Goal: Transaction & Acquisition: Purchase product/service

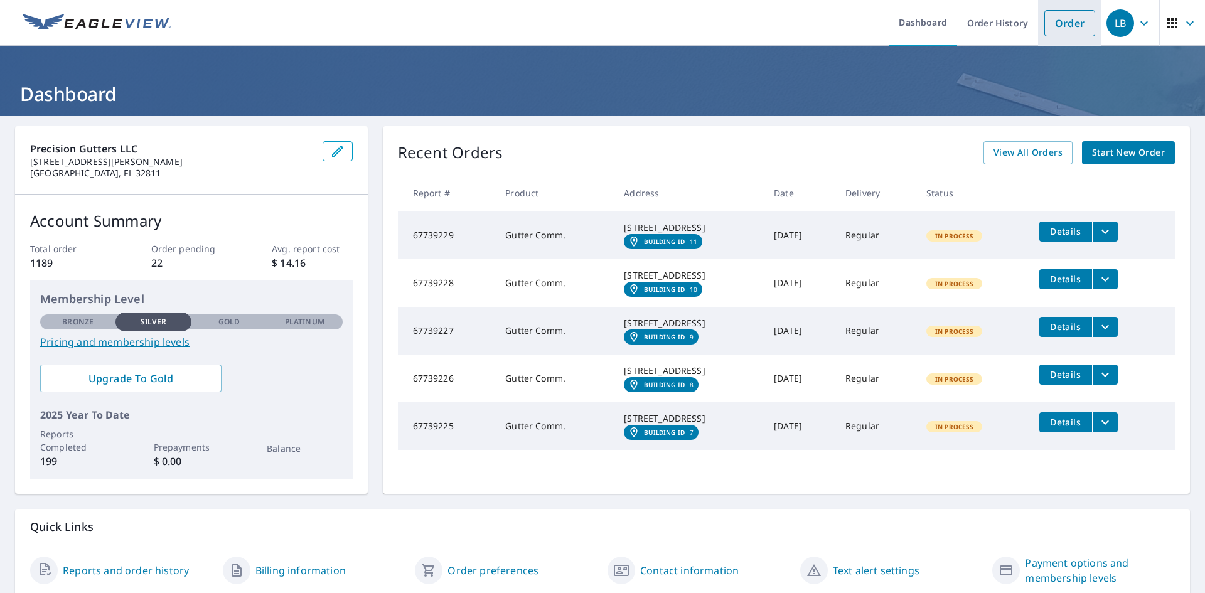
click at [1060, 21] on link "Order" at bounding box center [1070, 23] width 51 height 26
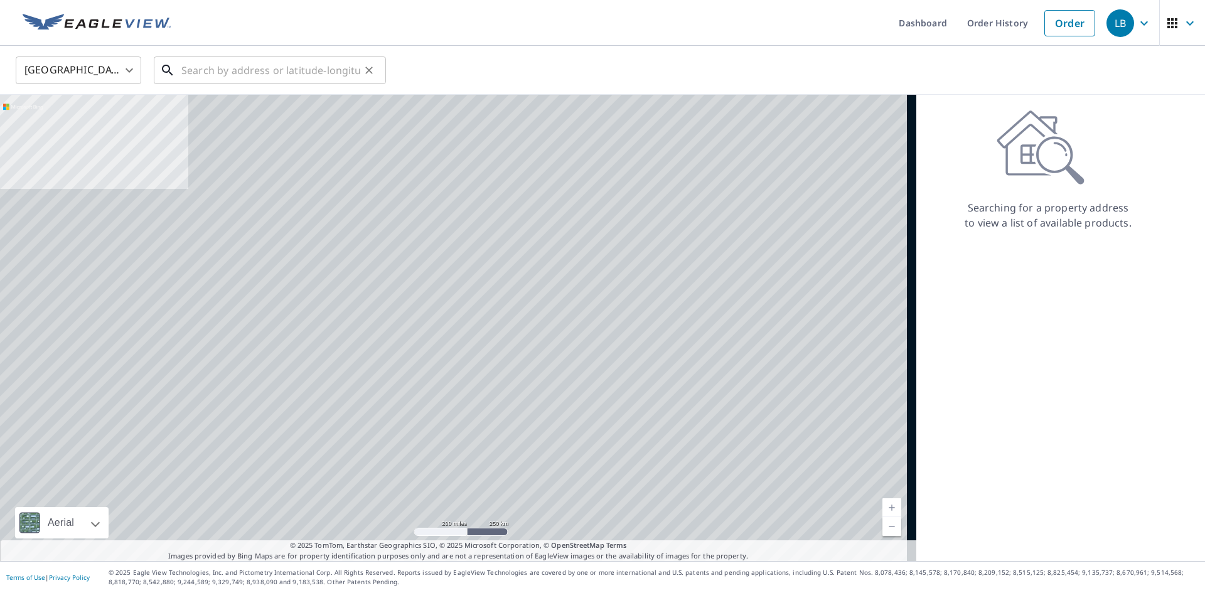
click at [234, 68] on input "text" at bounding box center [270, 70] width 179 height 35
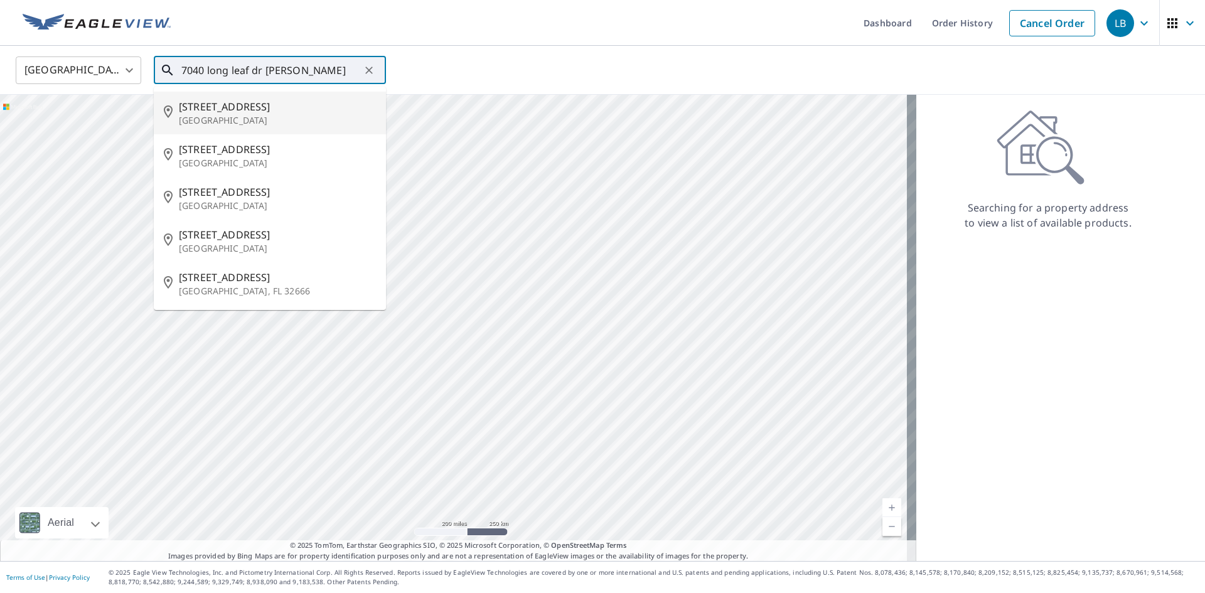
click at [237, 113] on span "[STREET_ADDRESS]" at bounding box center [277, 106] width 197 height 15
type input "[STREET_ADDRESS][PERSON_NAME]"
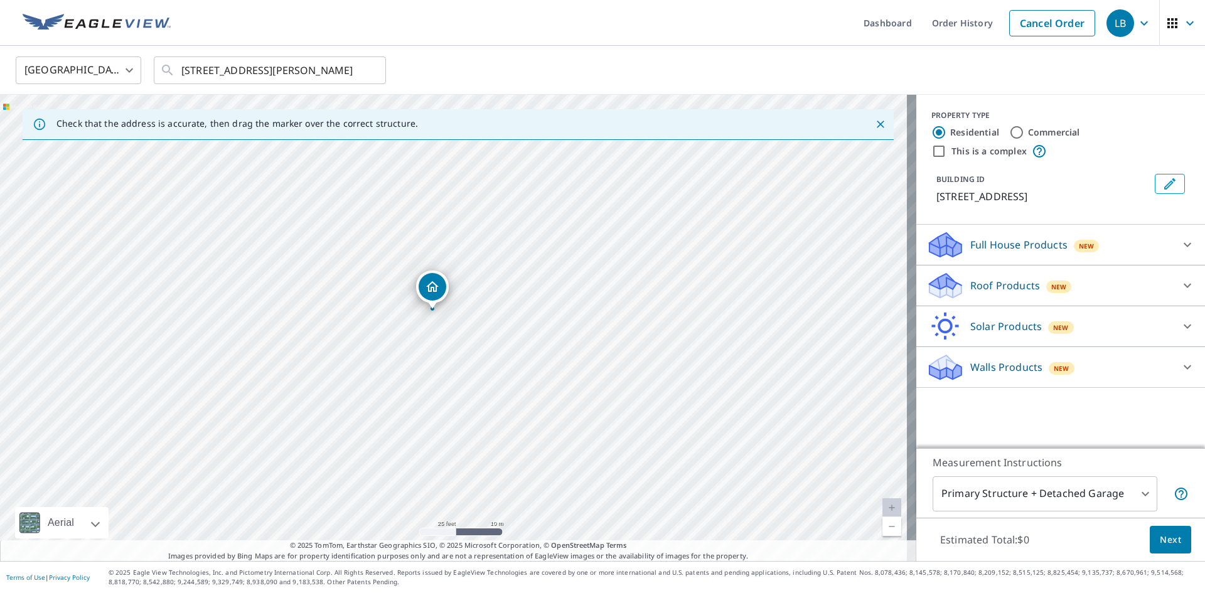
click at [1120, 293] on div "Roof Products New" at bounding box center [1050, 286] width 246 height 30
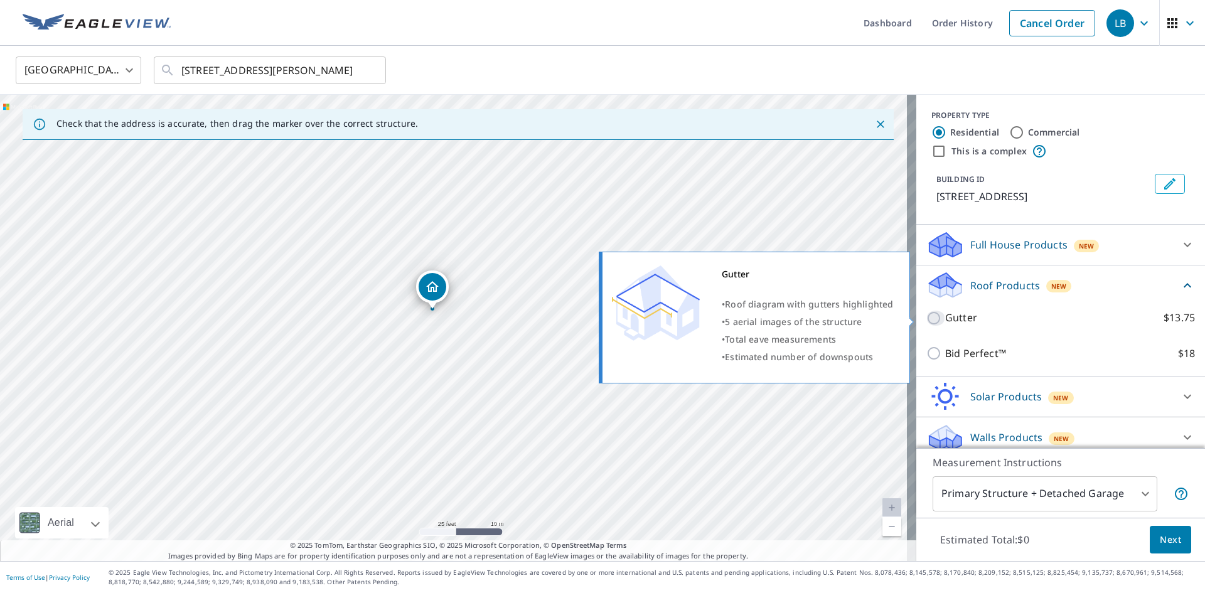
click at [928, 317] on input "Gutter $13.75" at bounding box center [936, 318] width 19 height 15
checkbox input "true"
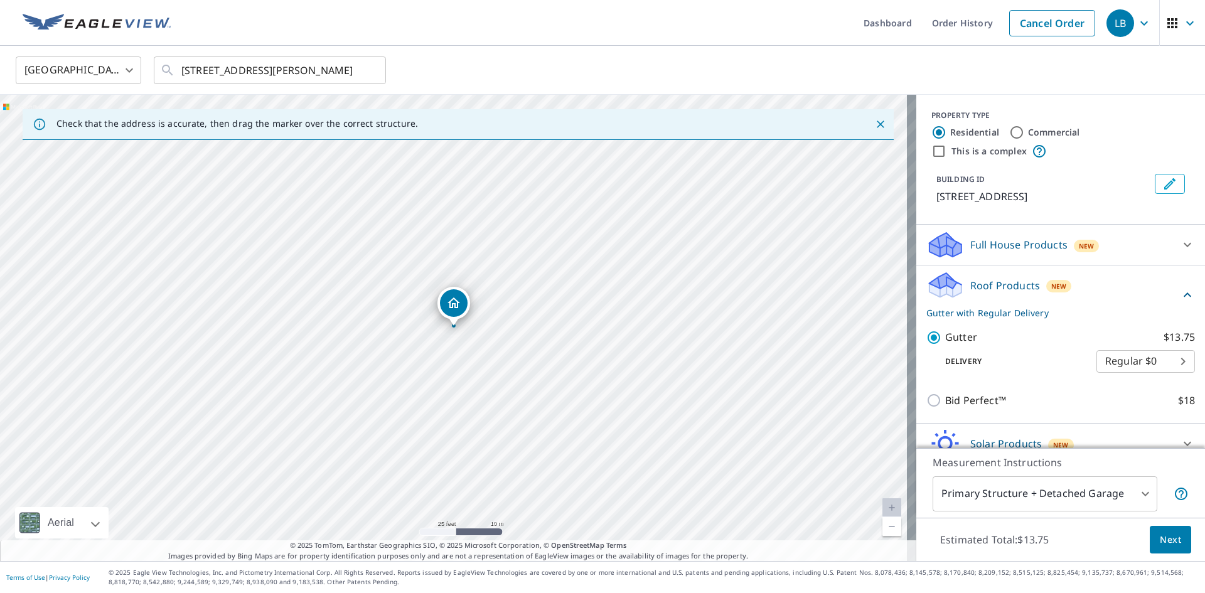
click at [1173, 546] on button "Next" at bounding box center [1170, 540] width 41 height 28
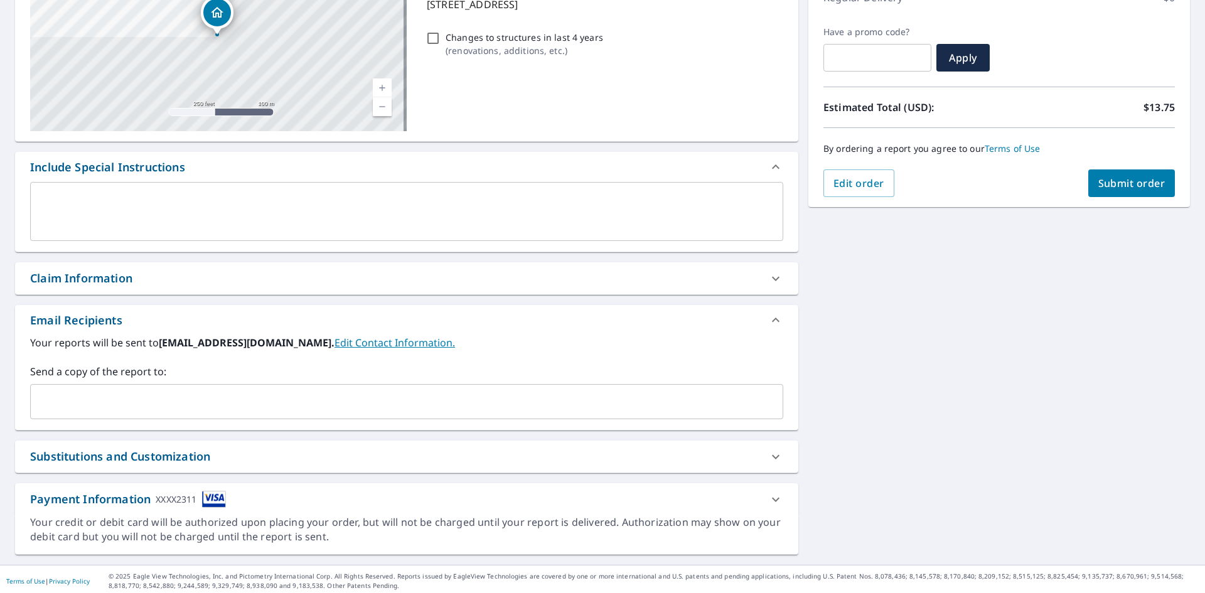
scroll to position [197, 0]
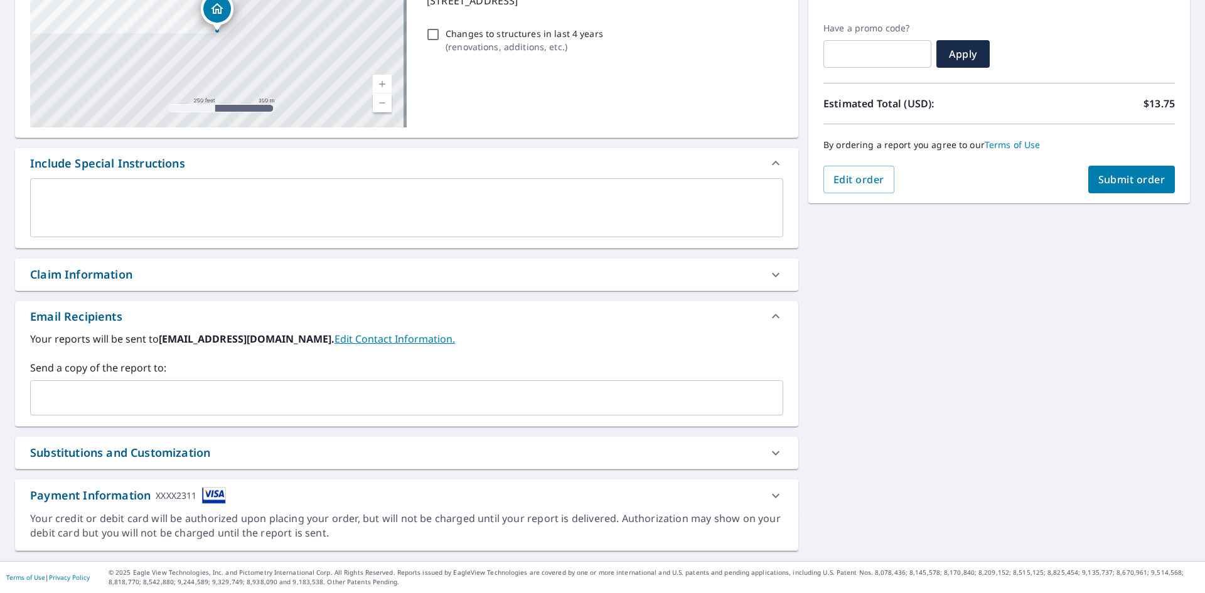
click at [99, 385] on div "​" at bounding box center [406, 397] width 753 height 35
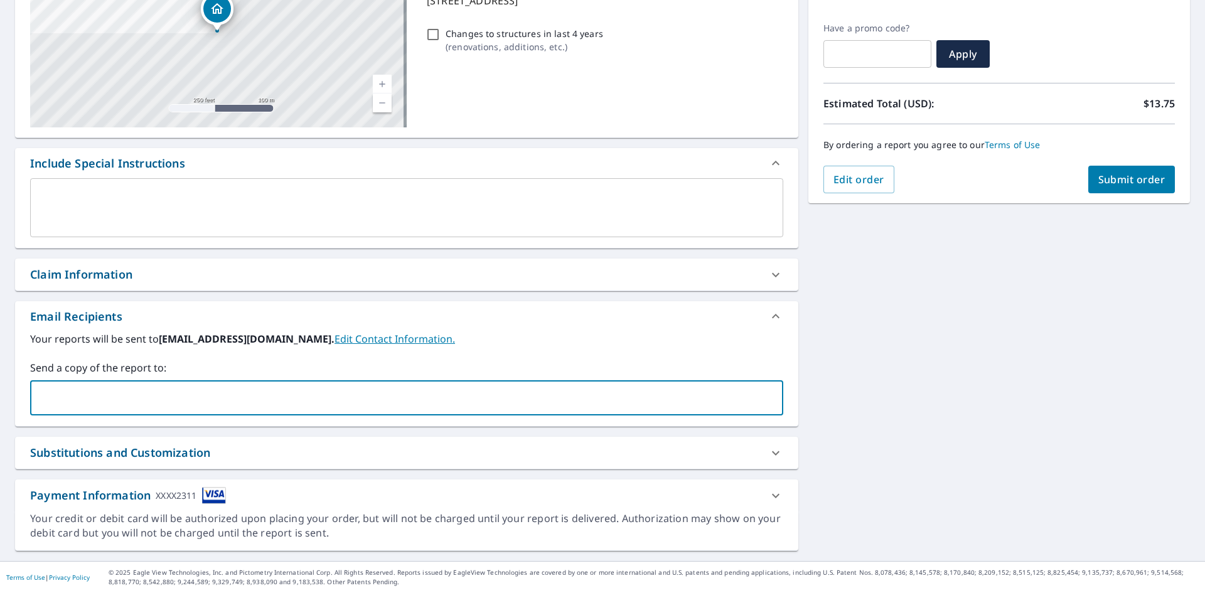
click at [117, 399] on input "text" at bounding box center [397, 398] width 723 height 24
type input "[EMAIL_ADDRESS][DOMAIN_NAME]"
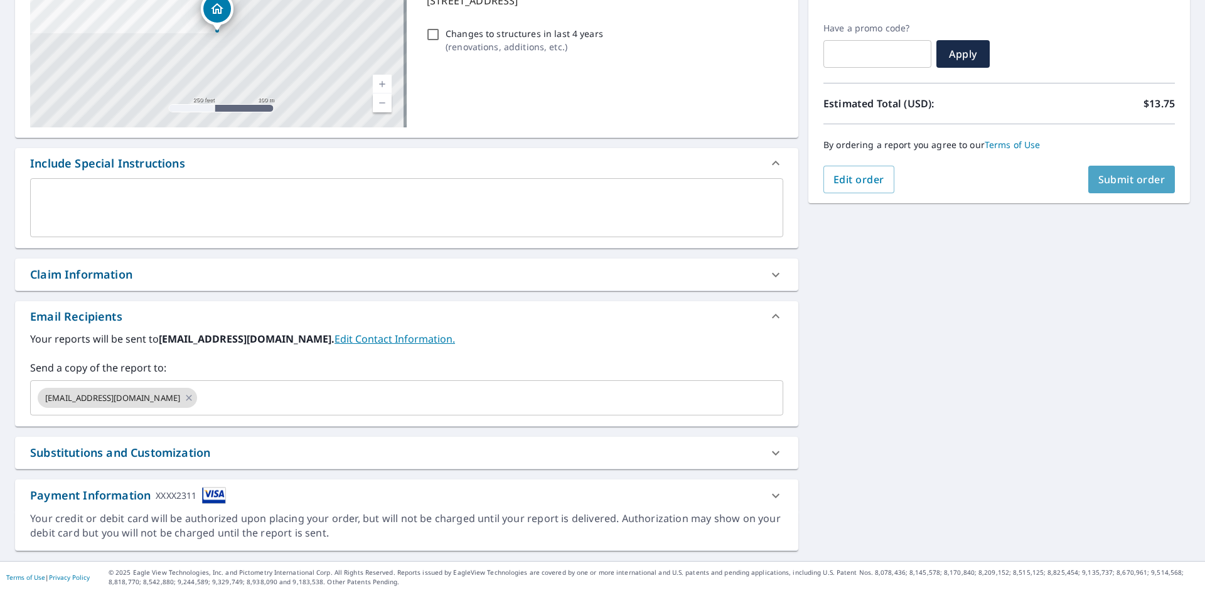
click at [1127, 178] on span "Submit order" at bounding box center [1132, 180] width 67 height 14
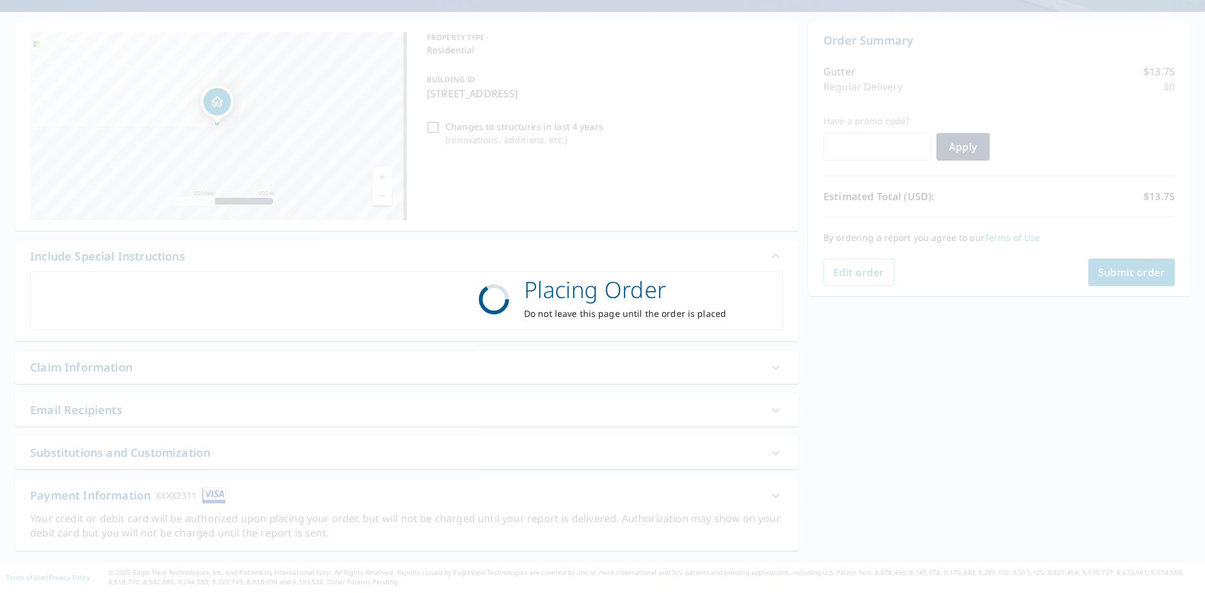
scroll to position [104, 0]
